Goal: Task Accomplishment & Management: Use online tool/utility

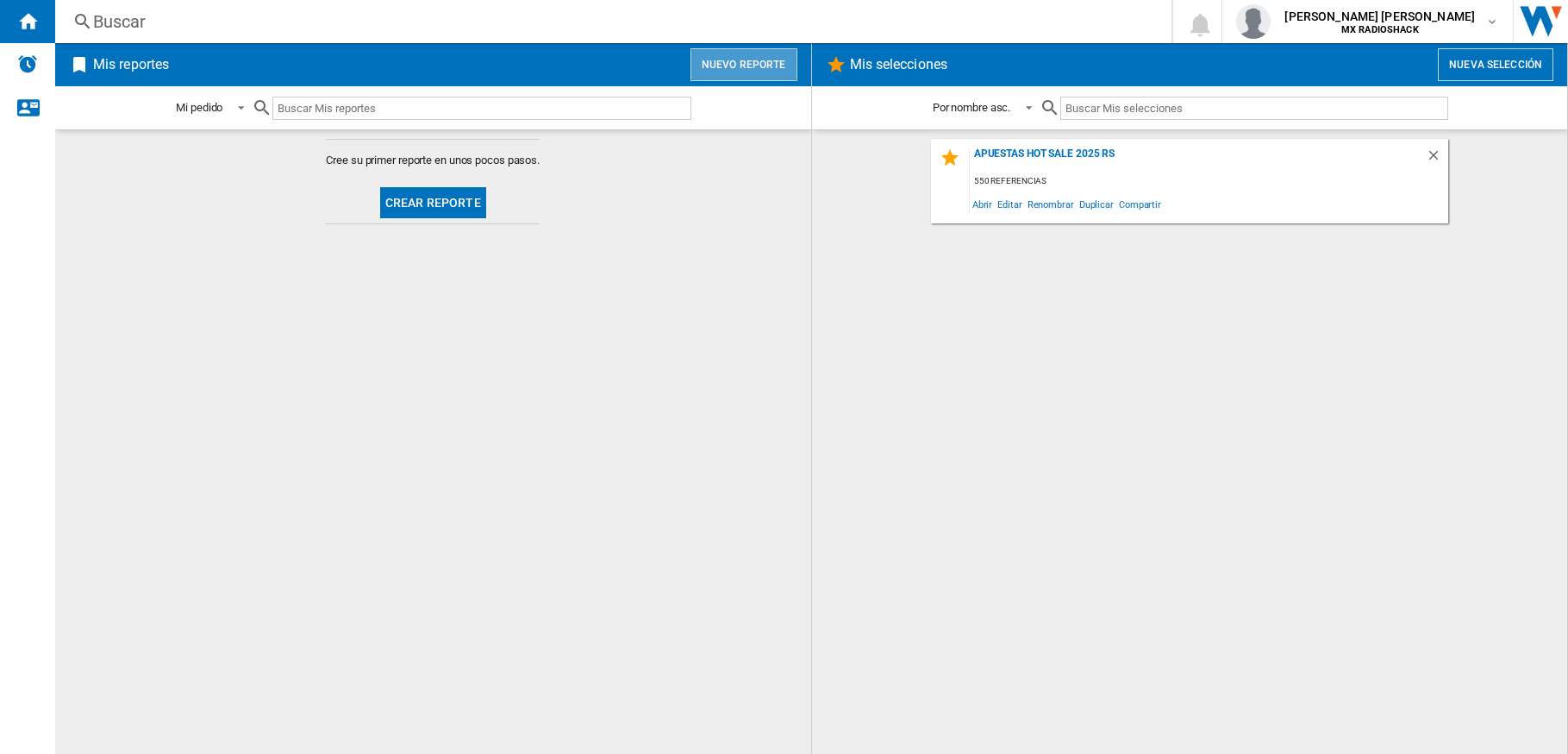
click at [747, 74] on button "Nuevo reporte" at bounding box center [744, 65] width 107 height 33
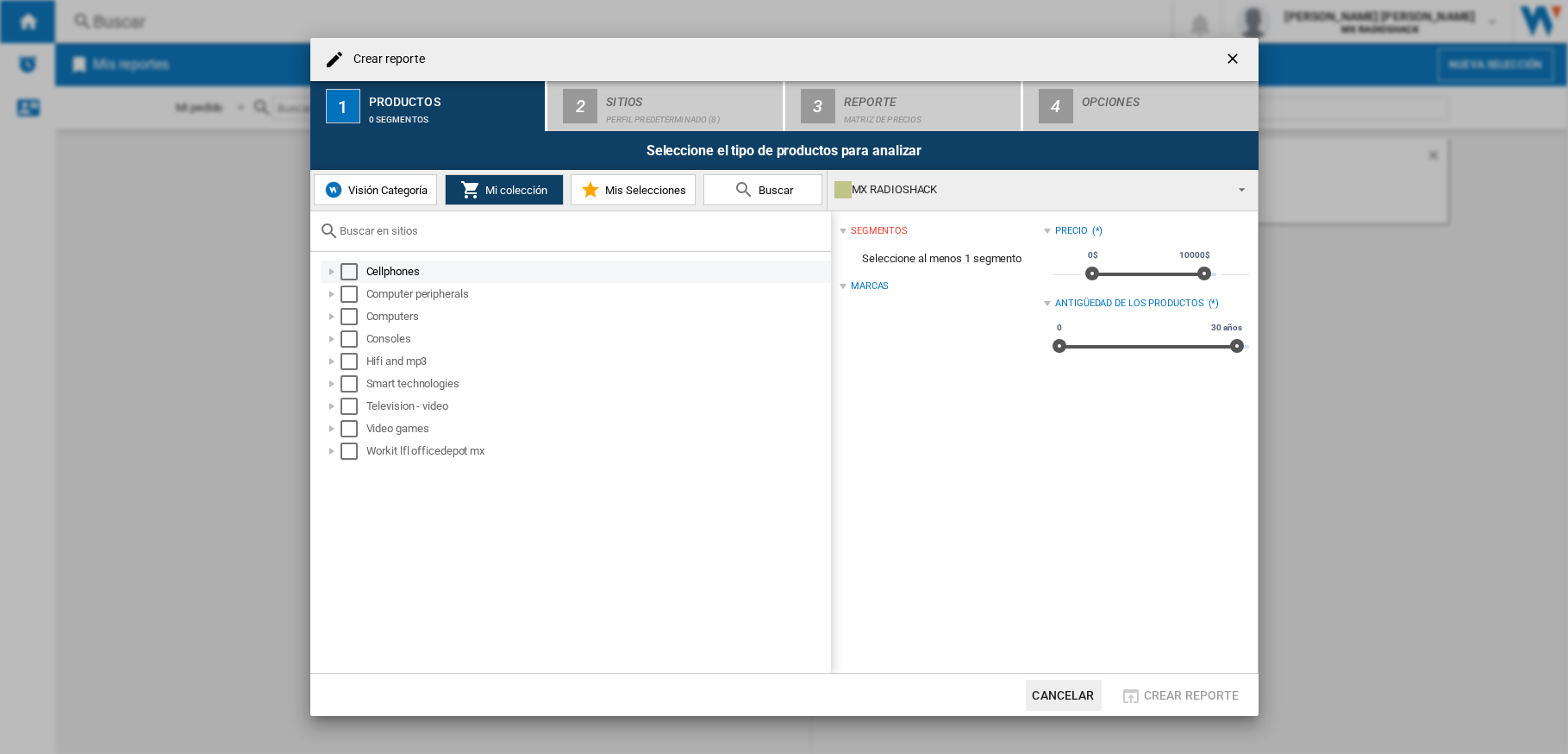
click at [346, 273] on div "Select" at bounding box center [349, 272] width 18 height 18
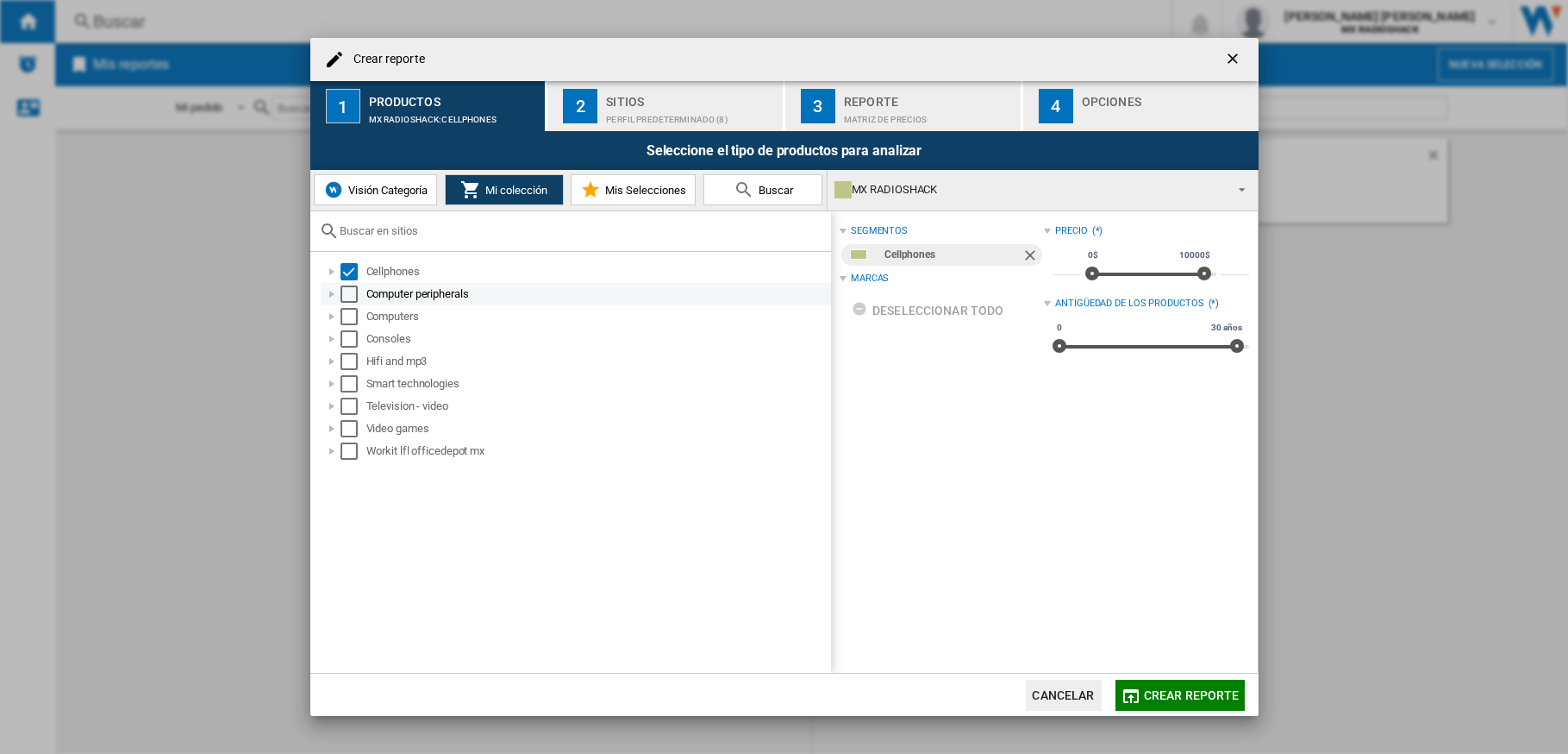
click at [344, 303] on div "Computer peripherals" at bounding box center [575, 294] width 510 height 22
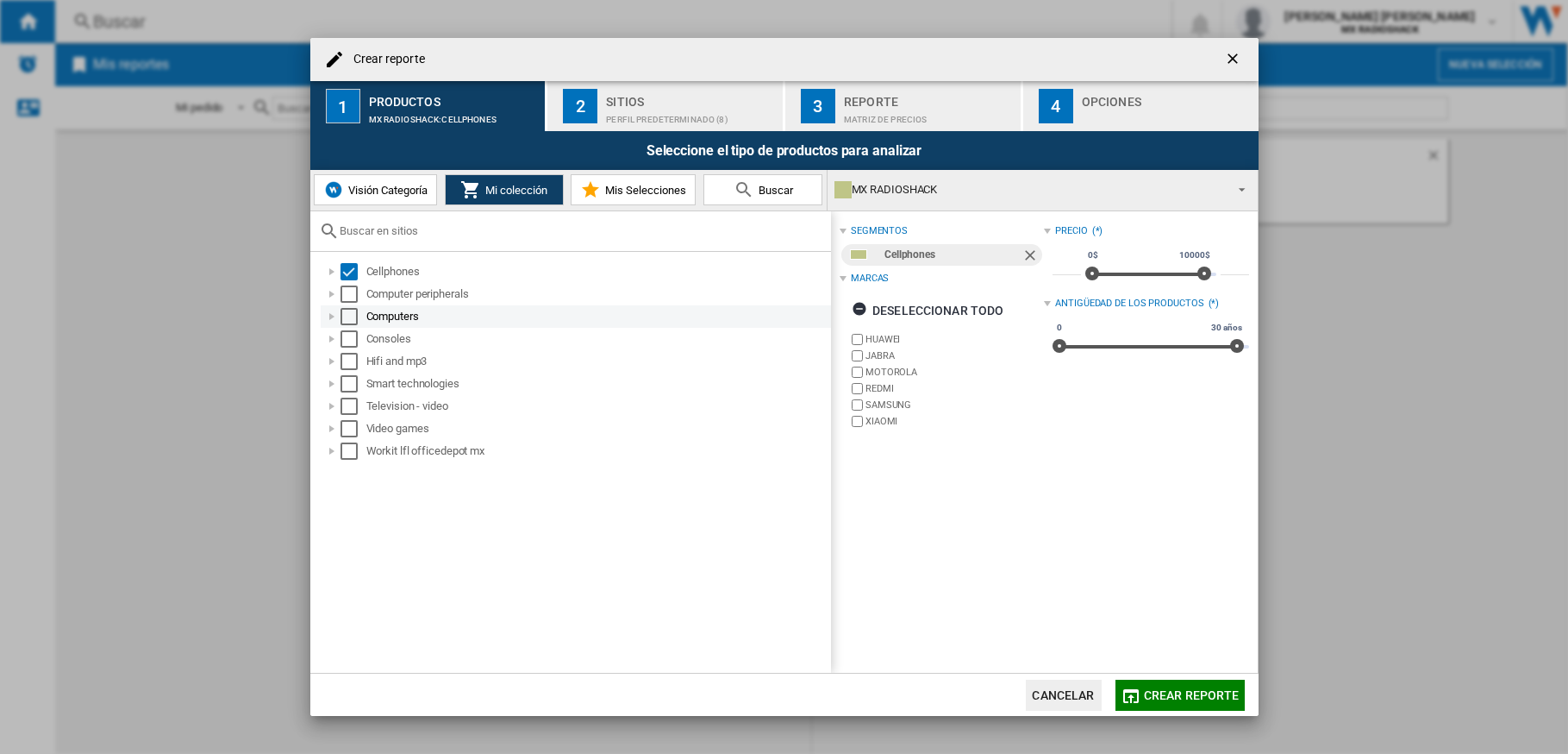
click at [347, 301] on div "Select" at bounding box center [349, 295] width 18 height 18
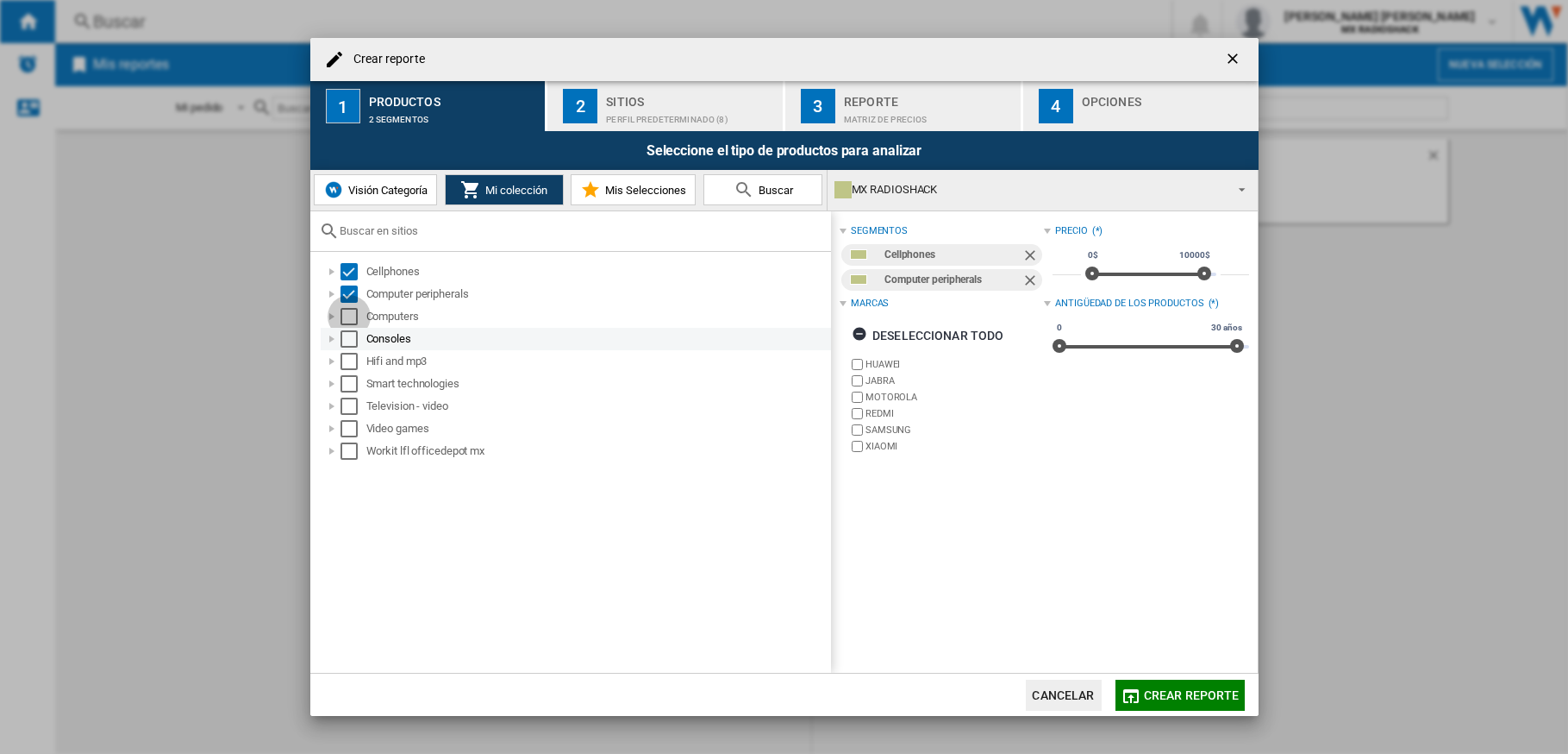
drag, startPoint x: 347, startPoint y: 315, endPoint x: 352, endPoint y: 337, distance: 22.6
click at [347, 316] on div "Select" at bounding box center [349, 317] width 18 height 18
drag, startPoint x: 352, startPoint y: 337, endPoint x: 366, endPoint y: 368, distance: 34.0
click at [352, 337] on div "Select" at bounding box center [349, 339] width 18 height 18
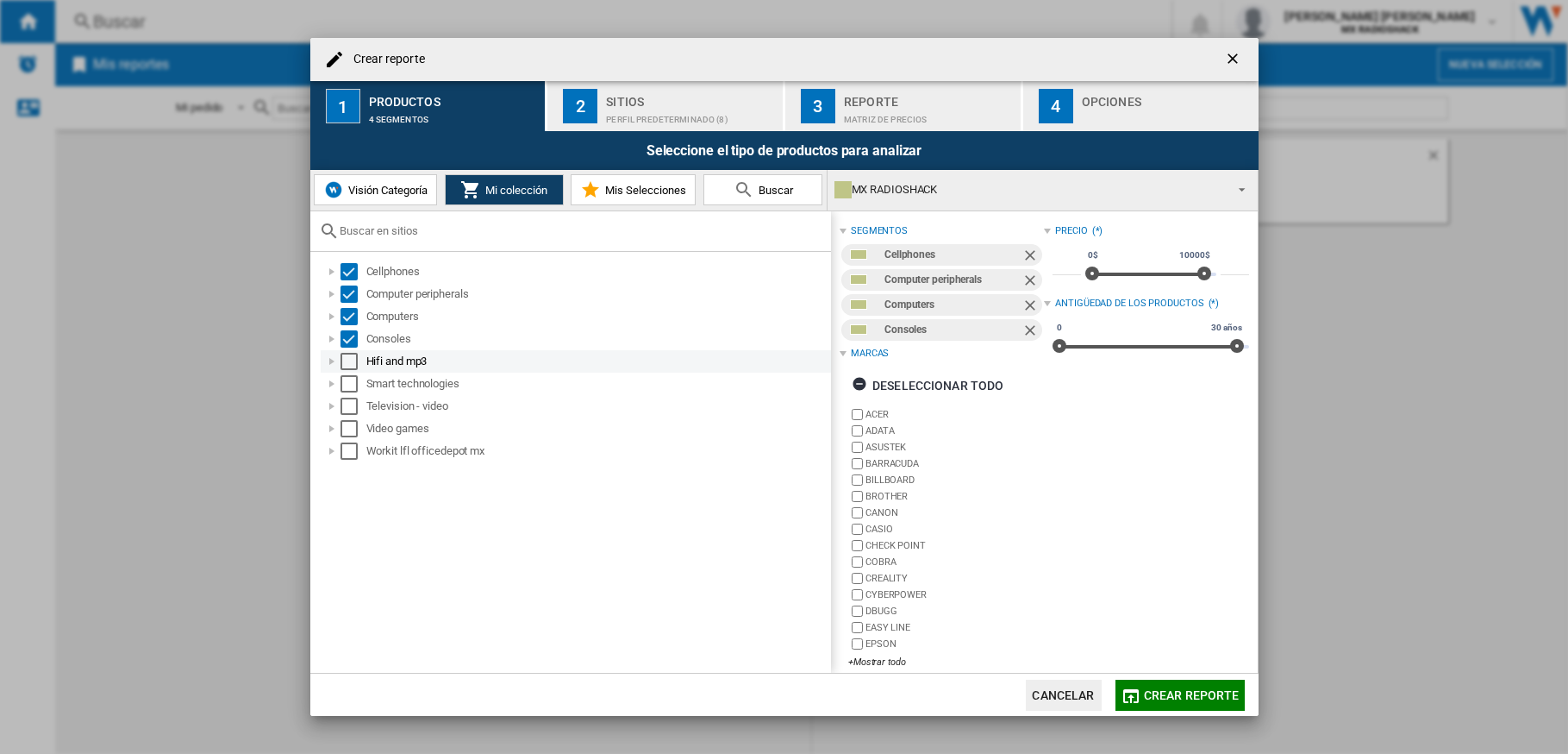
click at [349, 362] on div "Select" at bounding box center [349, 362] width 18 height 18
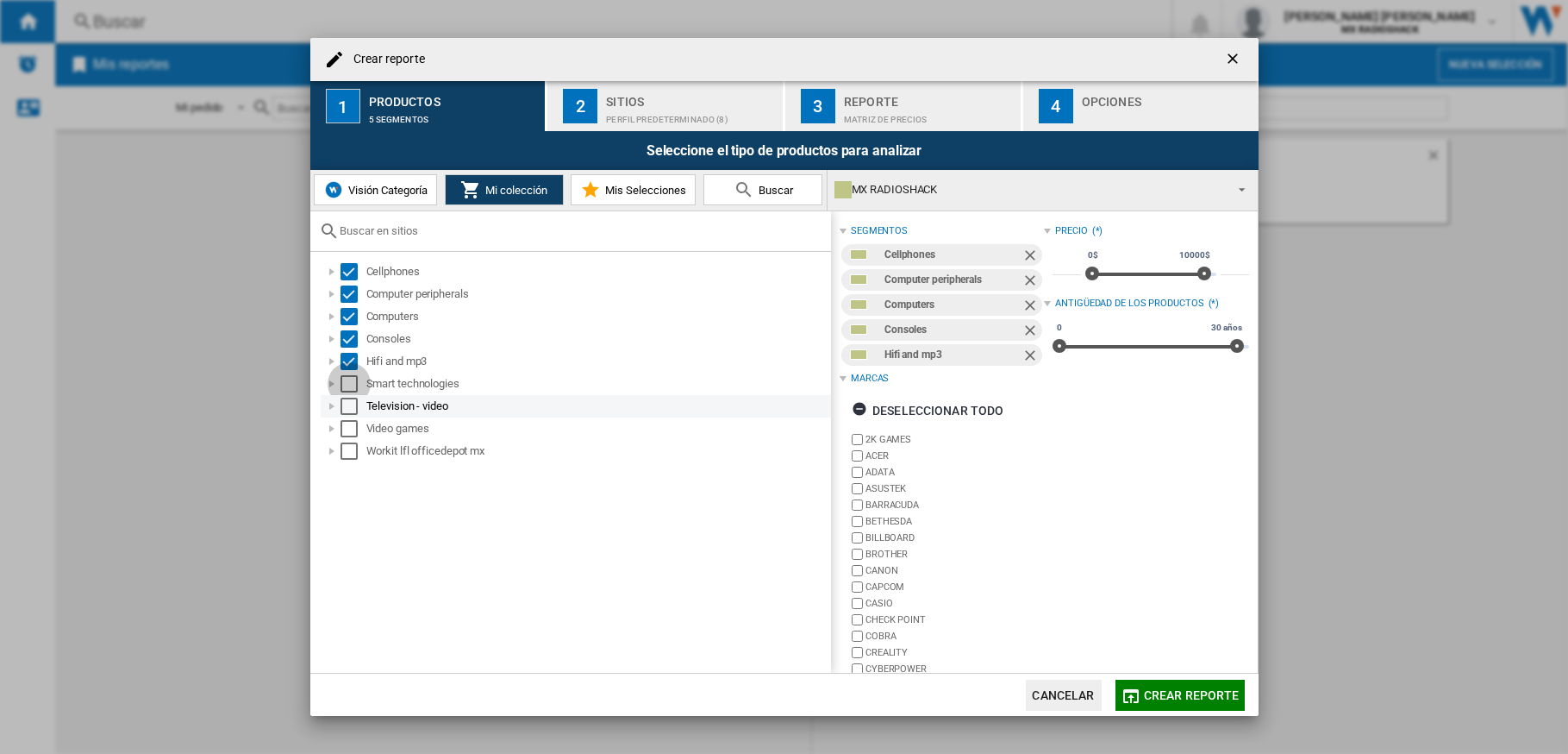
drag, startPoint x: 350, startPoint y: 388, endPoint x: 351, endPoint y: 400, distance: 12.0
click at [350, 389] on div "Select" at bounding box center [349, 384] width 18 height 18
click at [352, 401] on div "Select" at bounding box center [349, 407] width 18 height 18
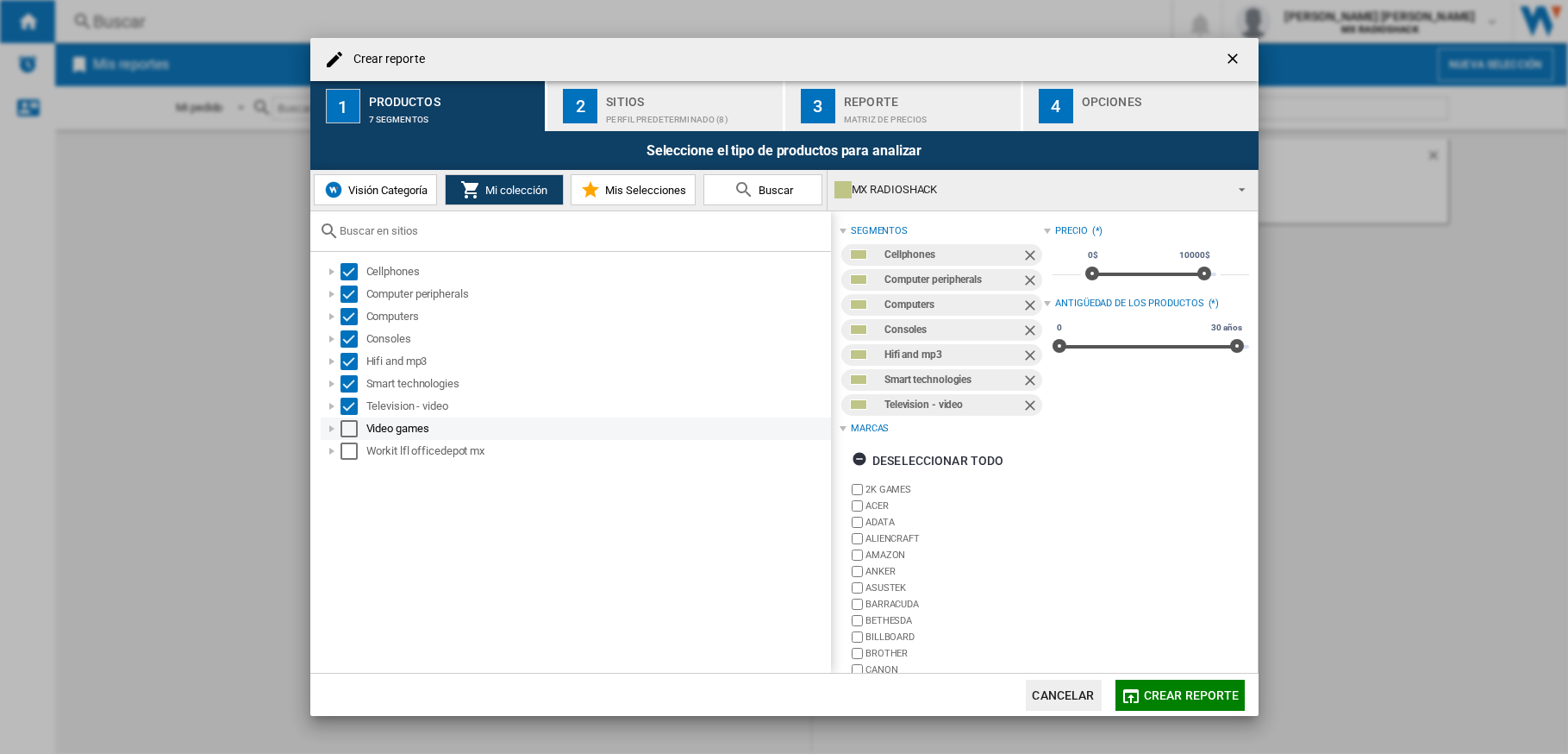
click at [353, 428] on div "Select" at bounding box center [349, 429] width 18 height 18
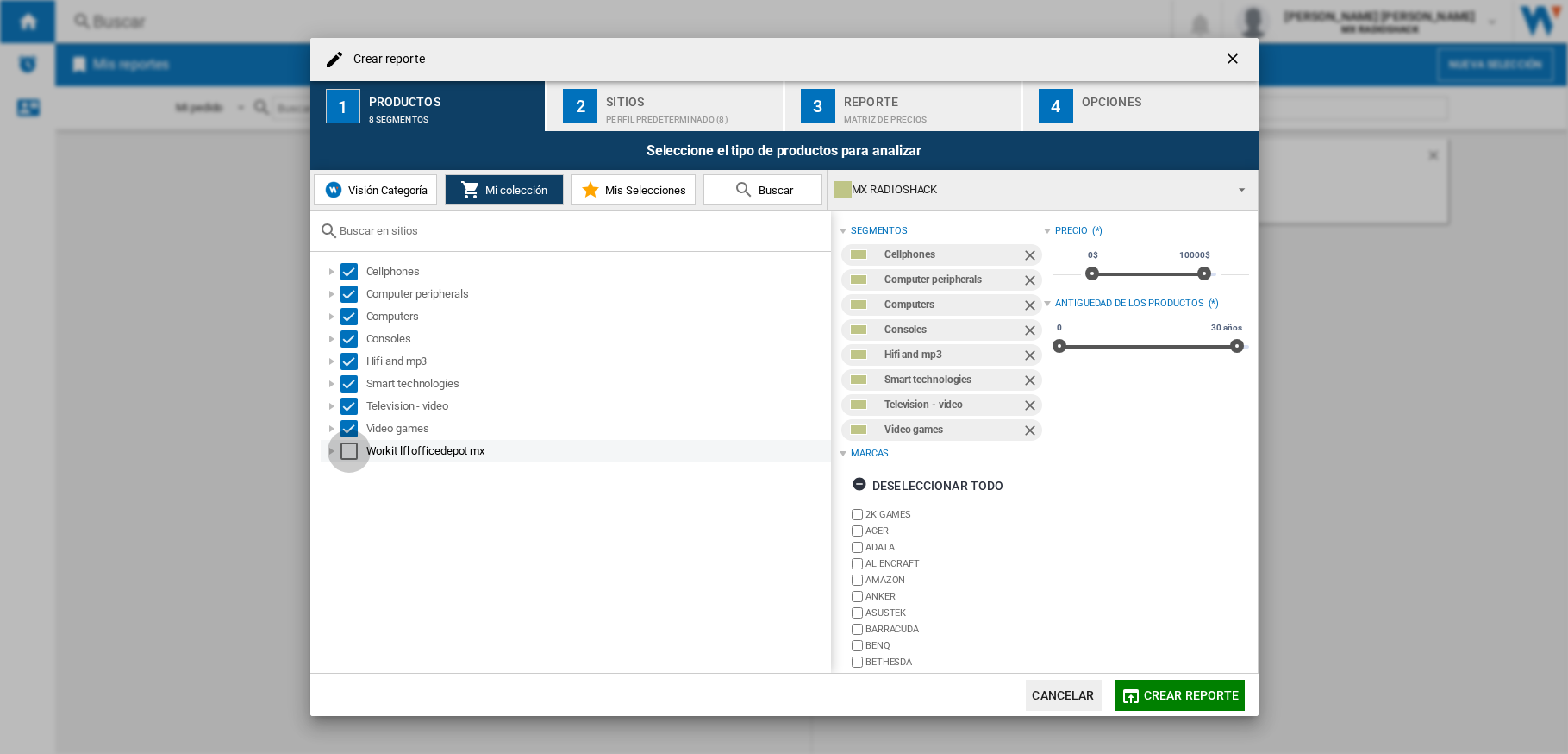
click at [351, 449] on div "Select" at bounding box center [349, 452] width 18 height 18
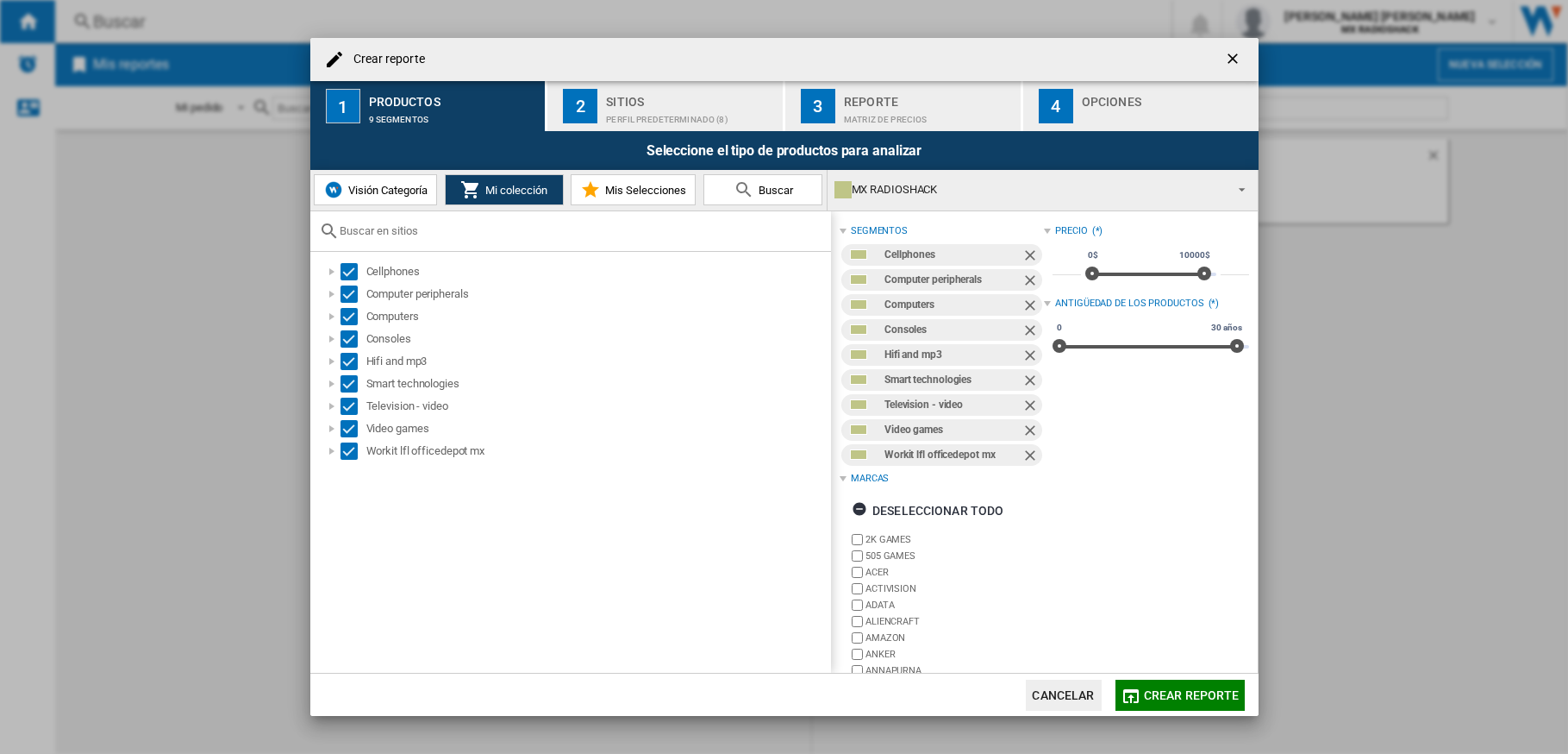
click at [629, 190] on span "Mis Selecciones" at bounding box center [644, 189] width 86 height 13
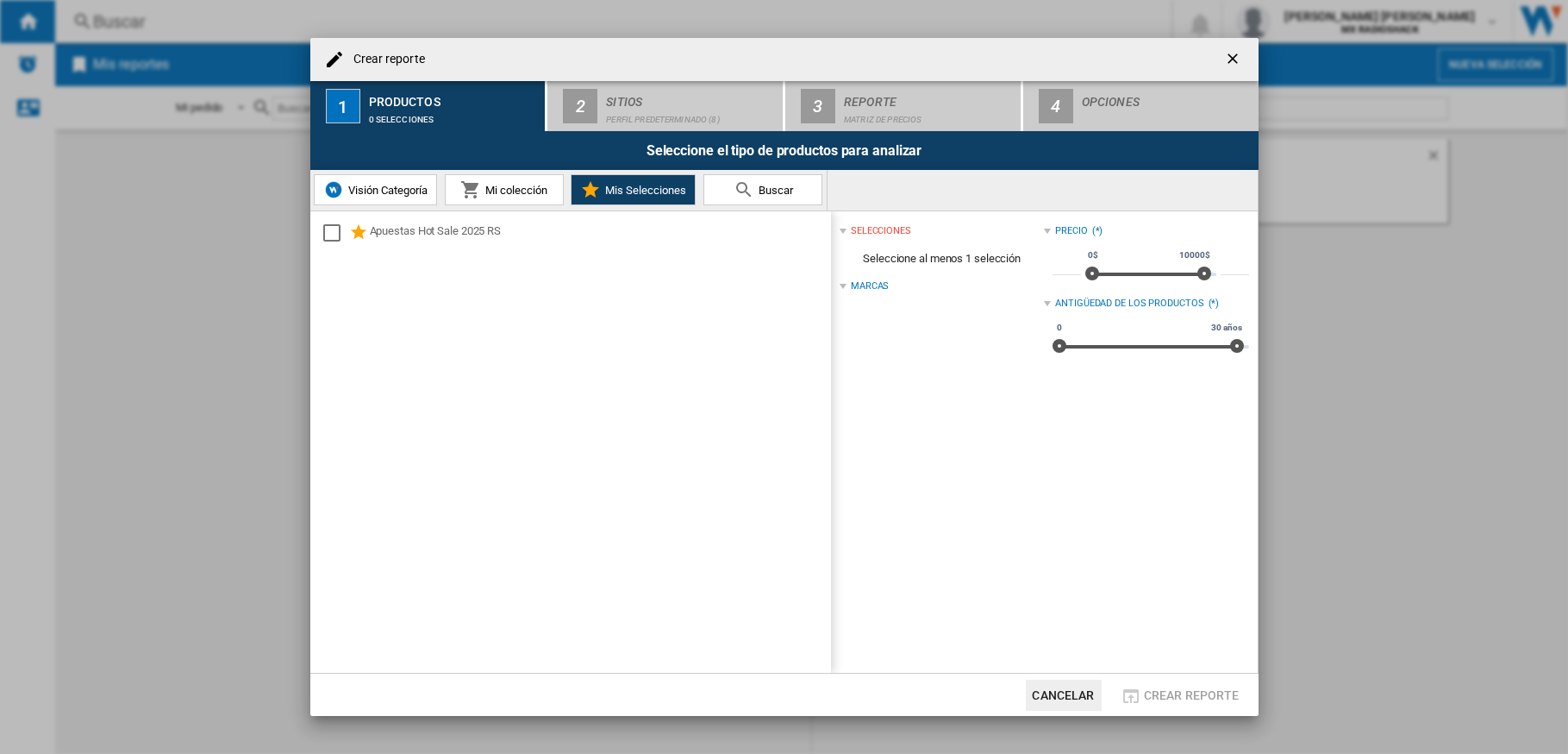
click at [517, 189] on span "Mi colección" at bounding box center [514, 189] width 66 height 13
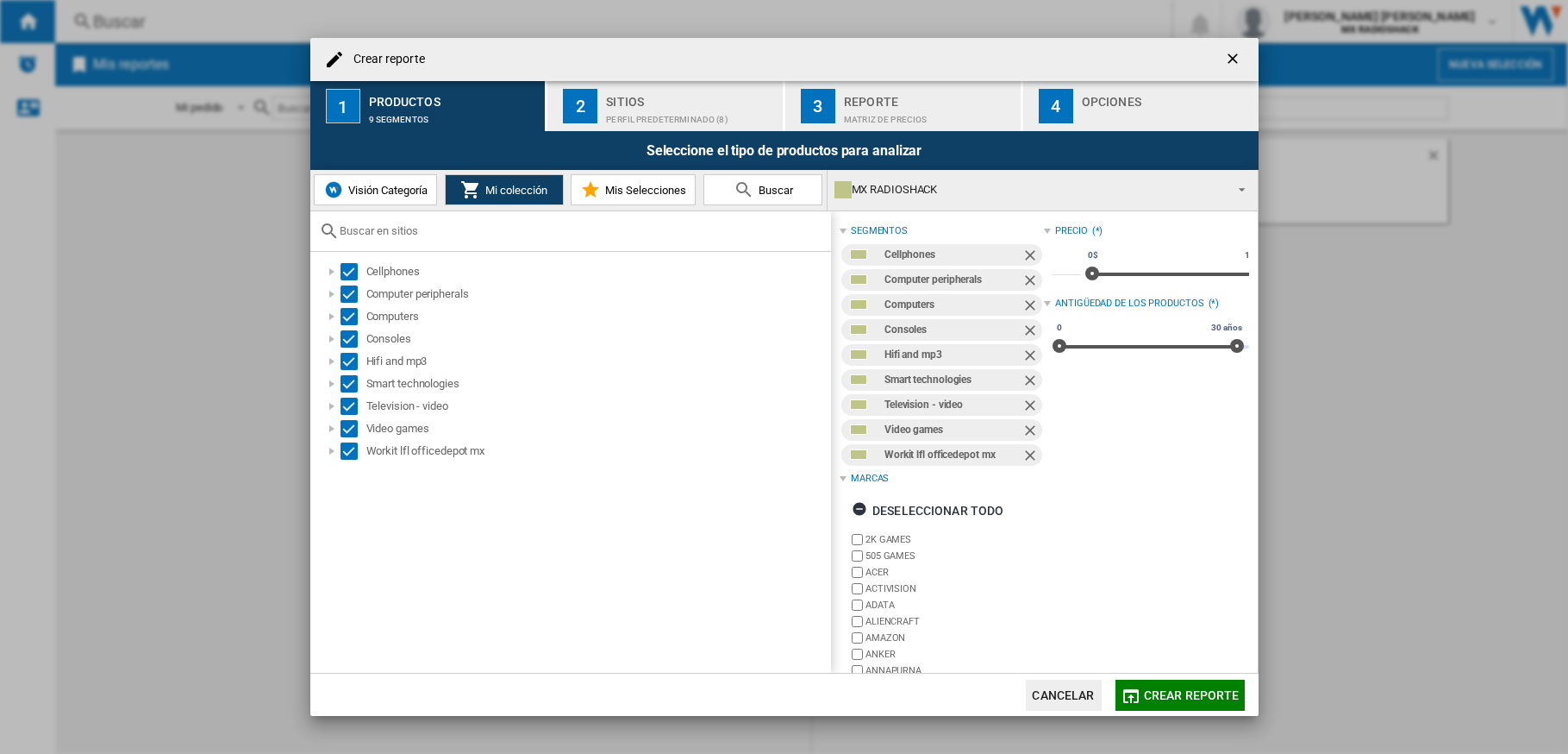
click at [630, 100] on div "Sitios" at bounding box center [690, 97] width 170 height 19
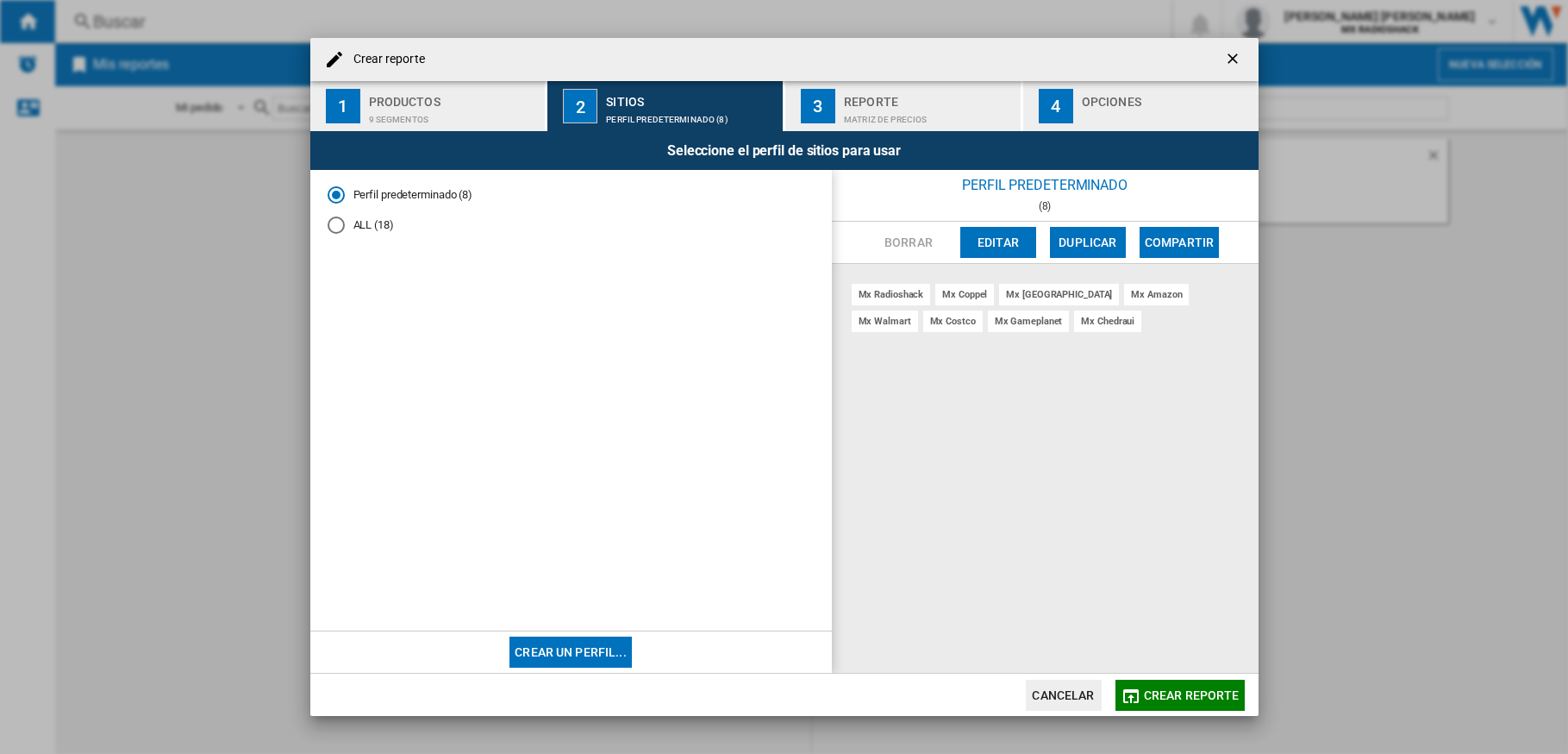
drag, startPoint x: 338, startPoint y: 226, endPoint x: 375, endPoint y: 239, distance: 39.2
click at [337, 227] on div "ALL (18)" at bounding box center [336, 225] width 18 height 18
click at [1000, 247] on button "Editar" at bounding box center [999, 242] width 76 height 31
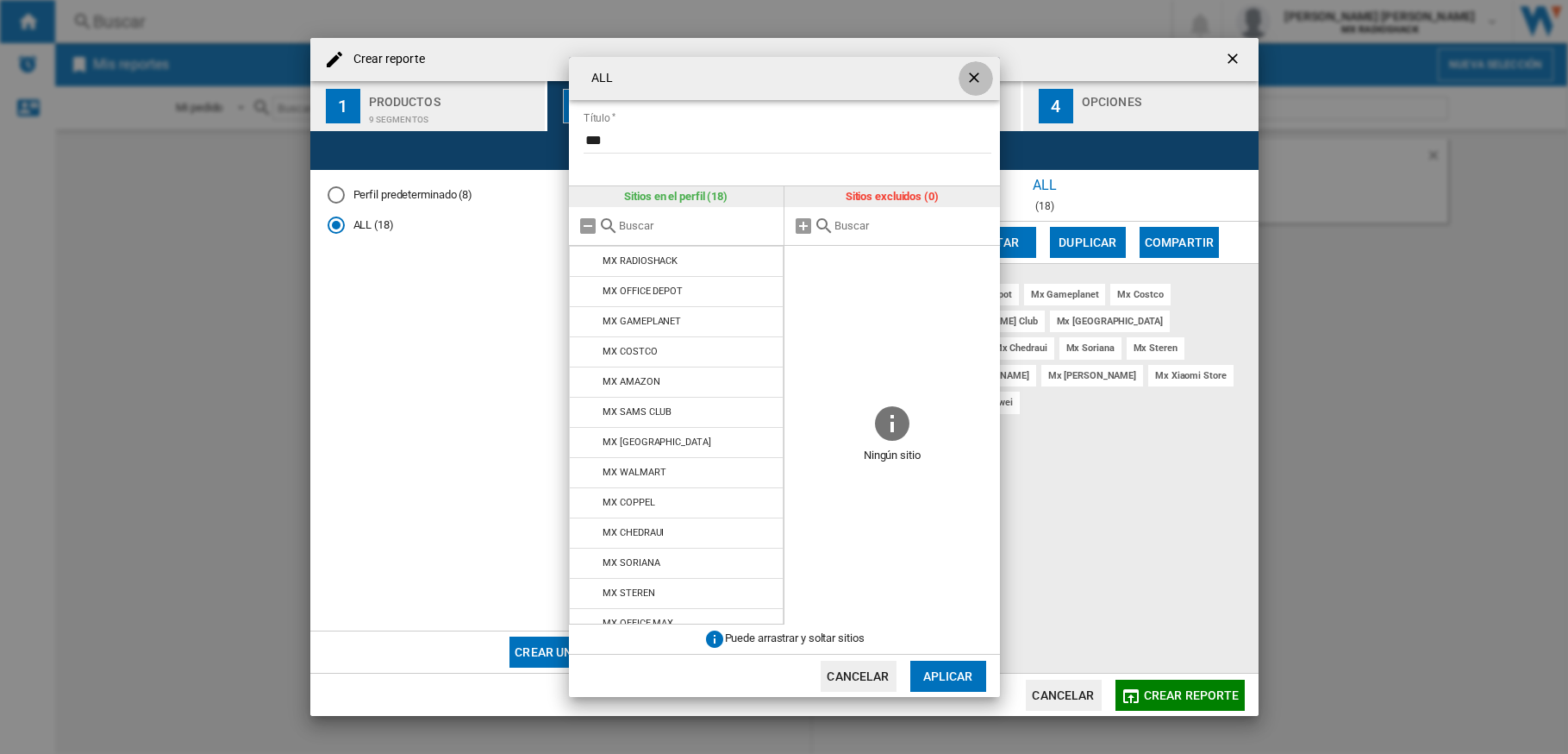
click at [970, 83] on ng-md-icon "getI18NText('BUTTONS.CLOSE_DIALOG')" at bounding box center [975, 79] width 20 height 20
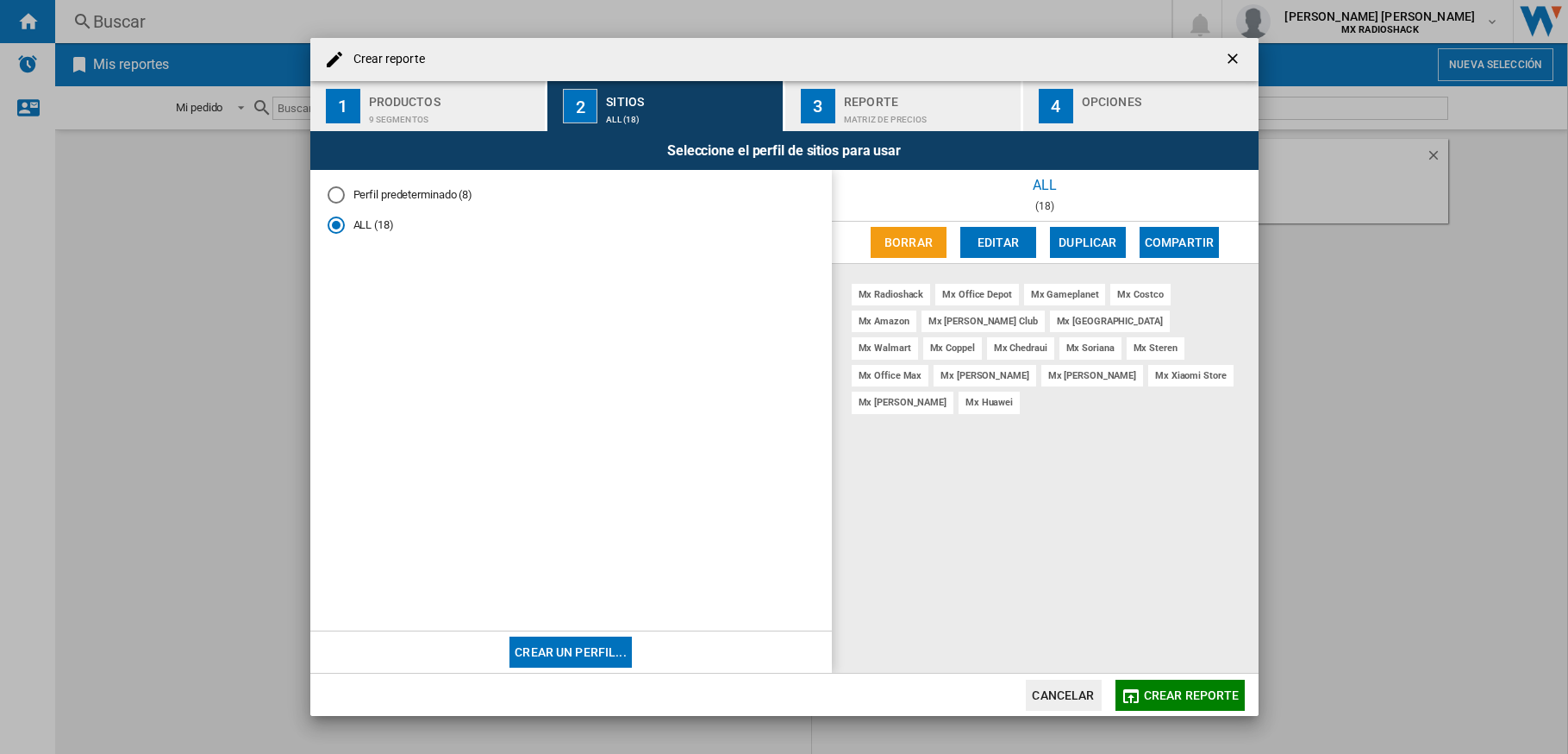
click at [913, 116] on div "Matriz de precios" at bounding box center [928, 115] width 170 height 19
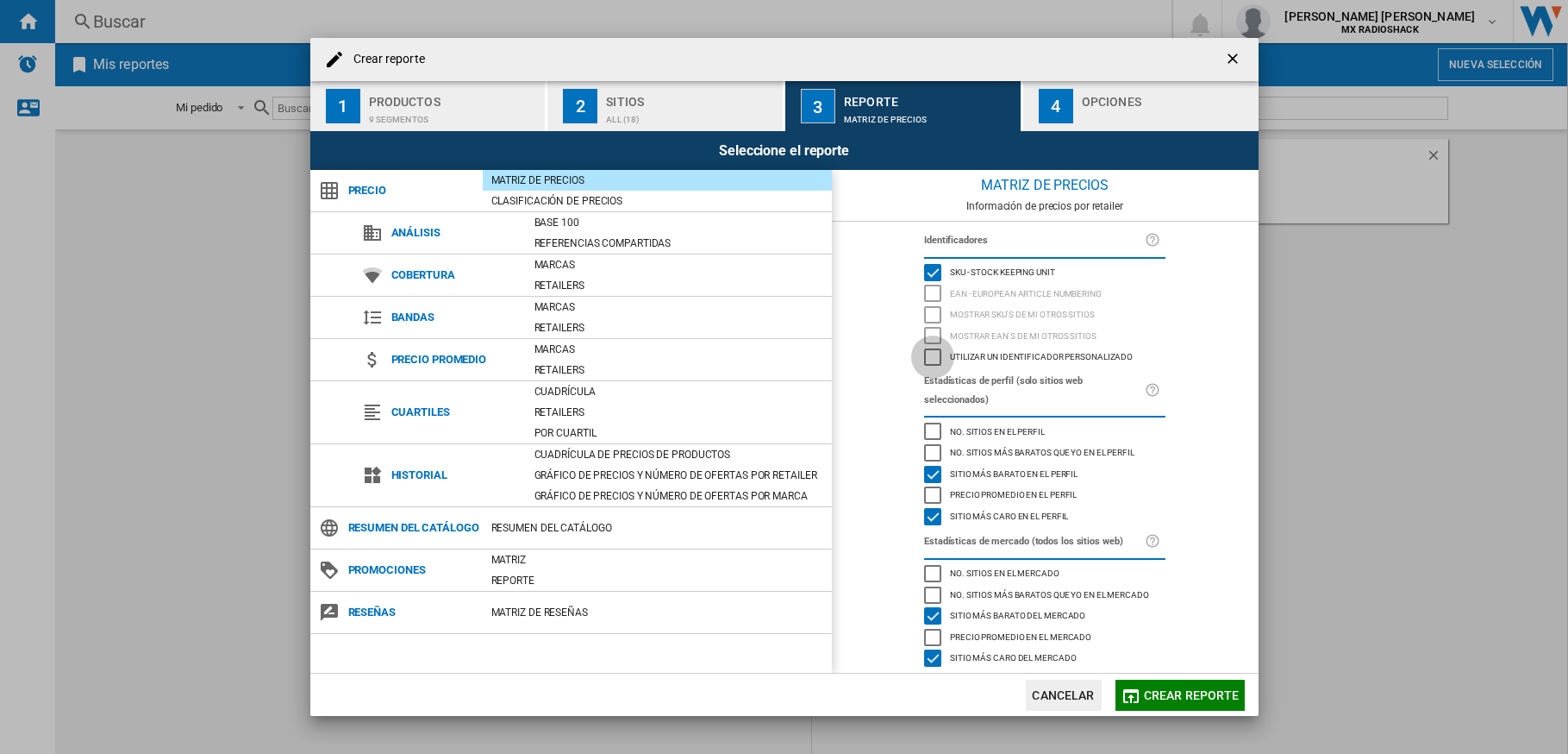
click at [932, 359] on div "Utilizar un identificador personalizado" at bounding box center [933, 357] width 18 height 18
click at [932, 356] on div "Utilizar un identificador personalizado" at bounding box center [933, 357] width 18 height 18
click at [1132, 112] on div "button" at bounding box center [1166, 115] width 170 height 19
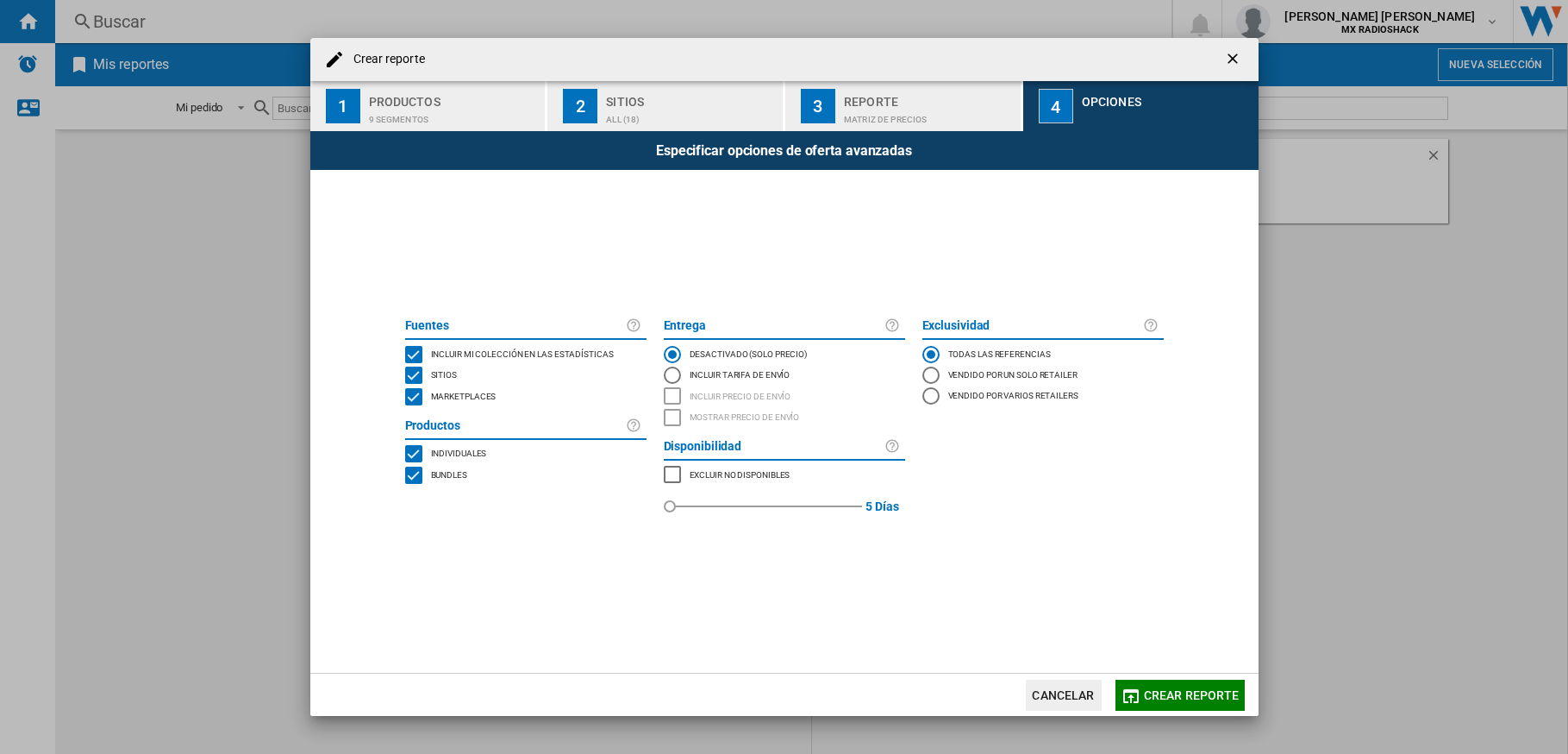
click at [1173, 693] on span "Crear reporte" at bounding box center [1192, 694] width 96 height 14
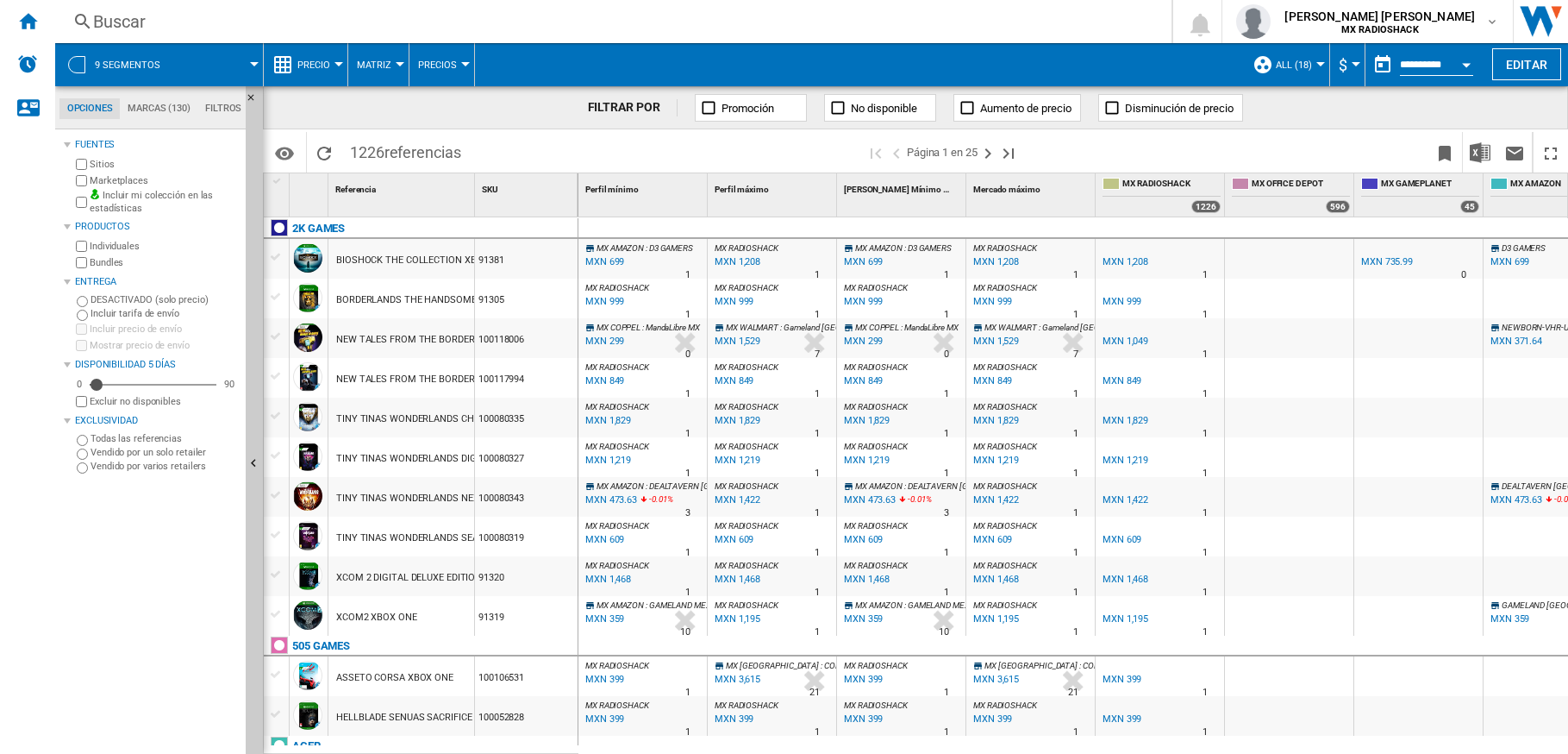
click at [1350, 66] on button "$" at bounding box center [1348, 64] width 18 height 43
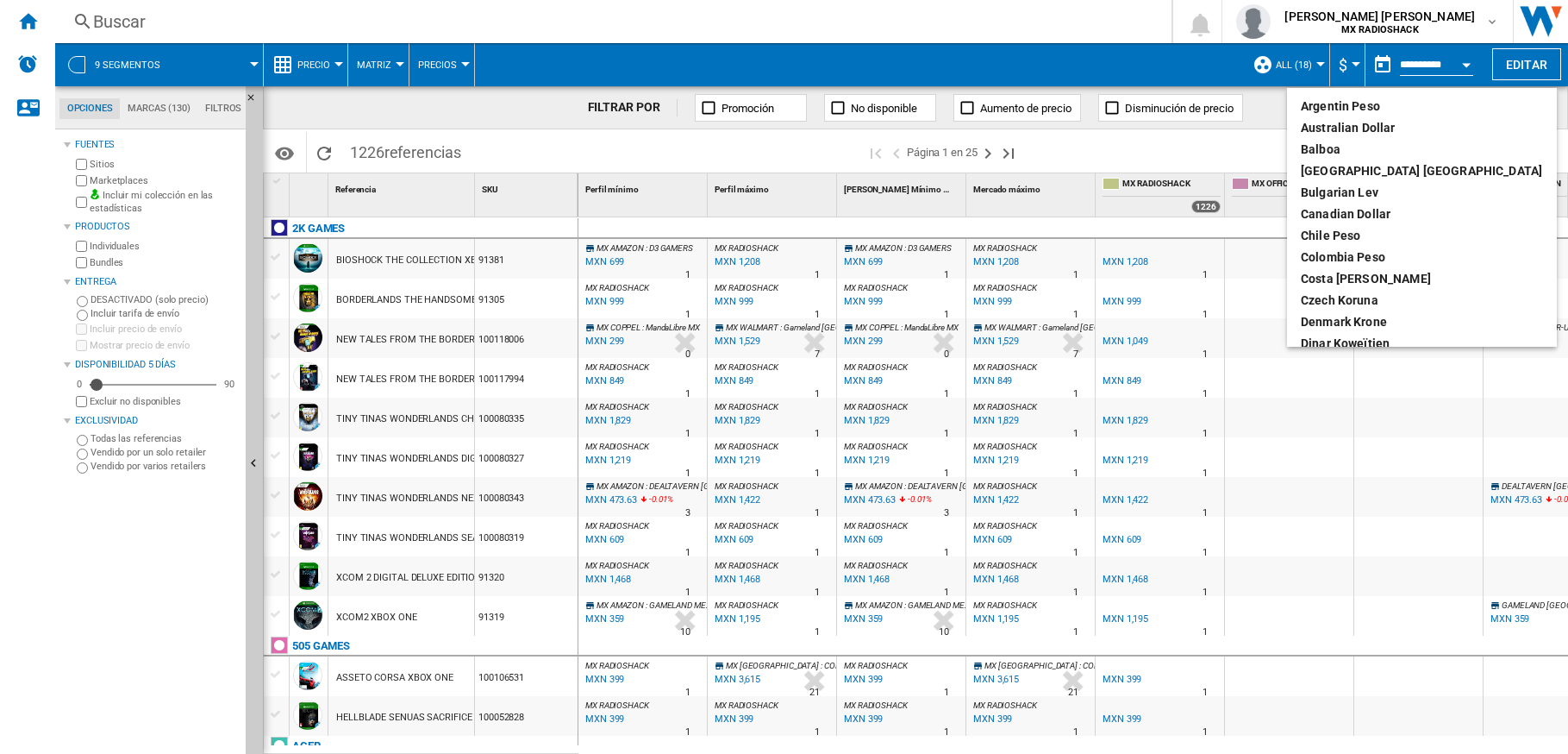
click at [1443, 61] on md-backdrop at bounding box center [784, 377] width 1568 height 754
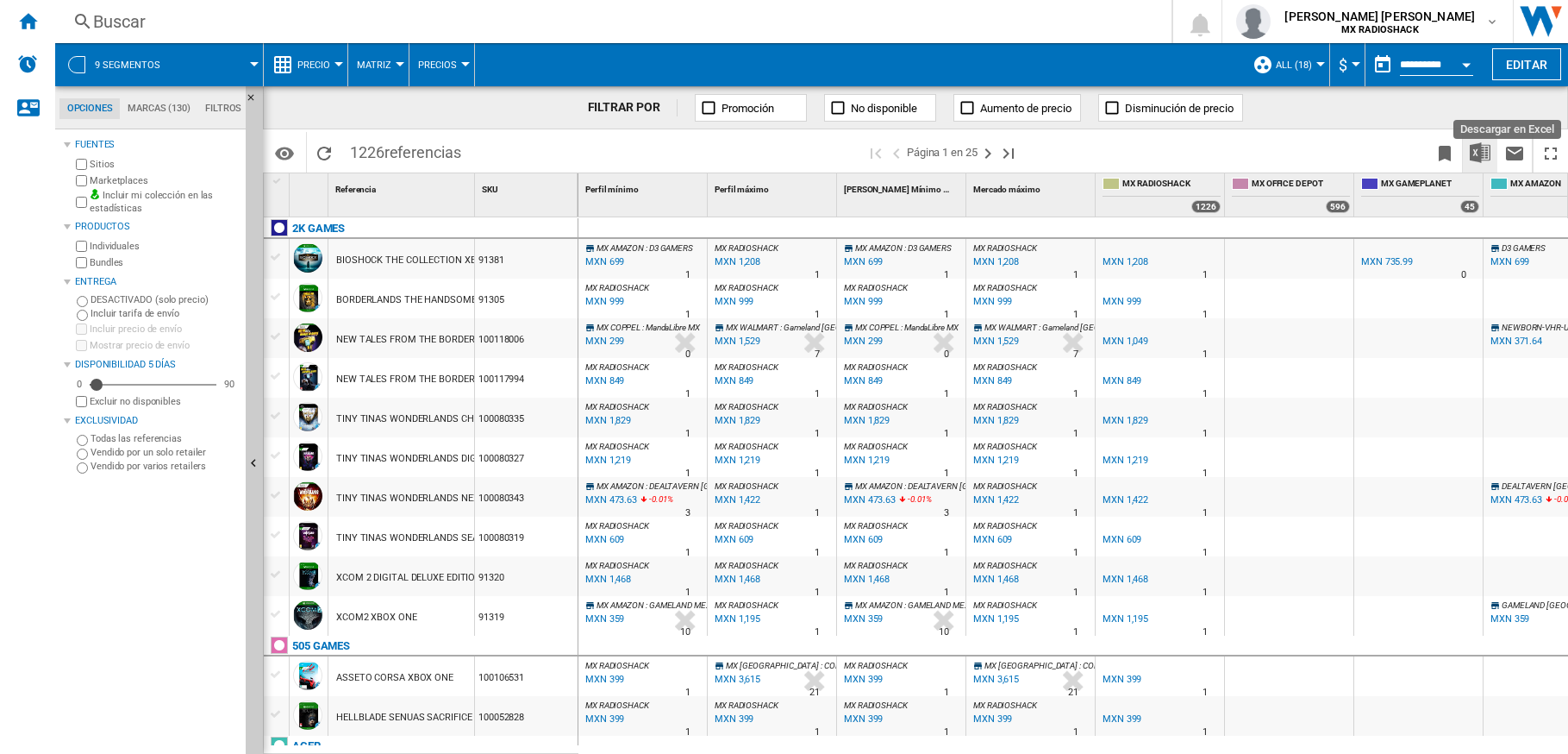
click at [1475, 153] on img "Descargar en Excel" at bounding box center [1479, 152] width 20 height 20
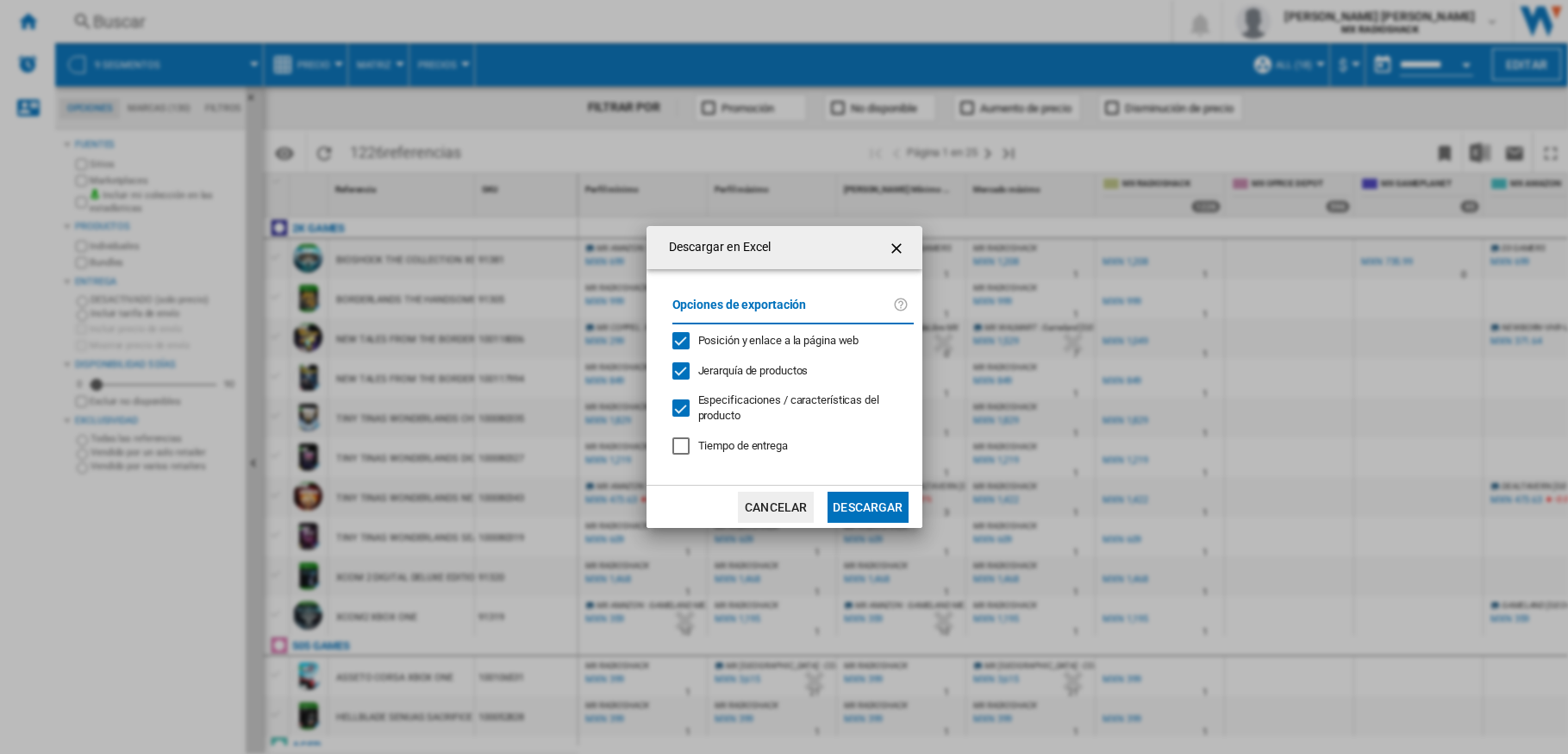
click at [863, 499] on button "Descargar" at bounding box center [868, 507] width 80 height 31
